Goal: Information Seeking & Learning: Learn about a topic

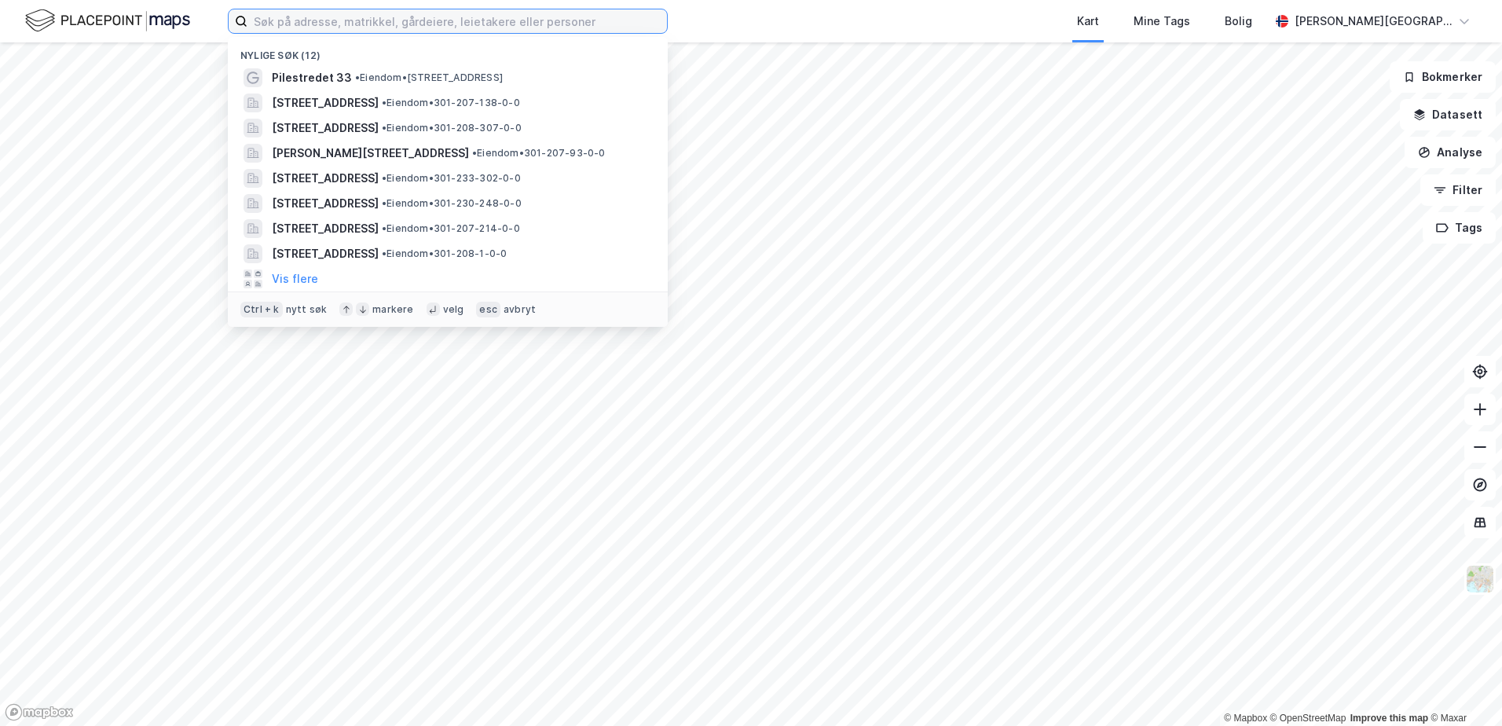
click at [442, 17] on input at bounding box center [456, 21] width 419 height 24
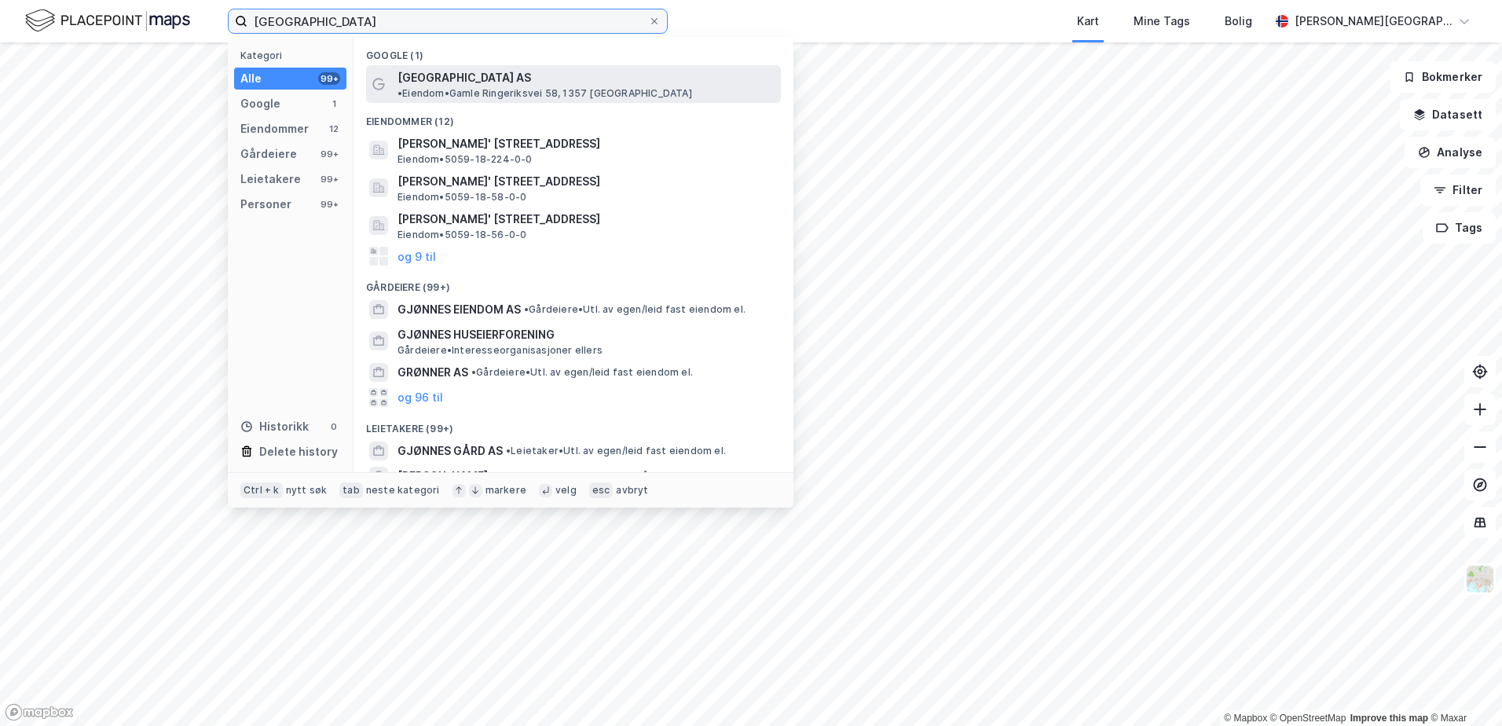
type input "[GEOGRAPHIC_DATA]"
click at [452, 84] on span "[GEOGRAPHIC_DATA] AS" at bounding box center [464, 77] width 134 height 19
